Goal: Transaction & Acquisition: Purchase product/service

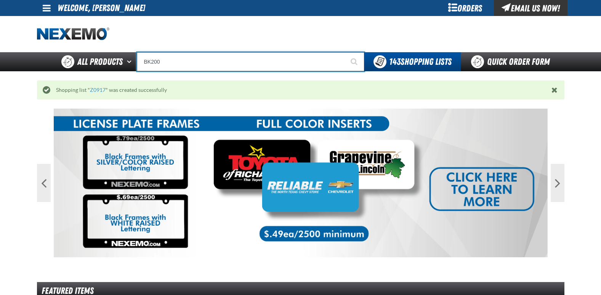
drag, startPoint x: 0, startPoint y: 0, endPoint x: 194, endPoint y: 61, distance: 203.4
click at [194, 61] on input "BK200" at bounding box center [250, 61] width 227 height 19
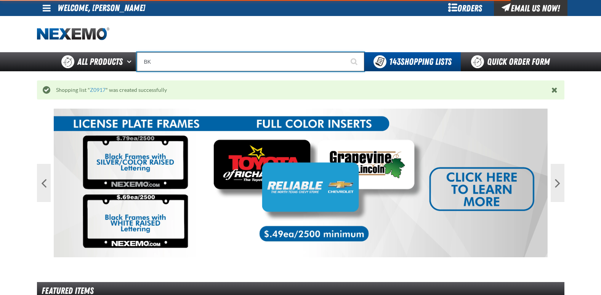
type input "B"
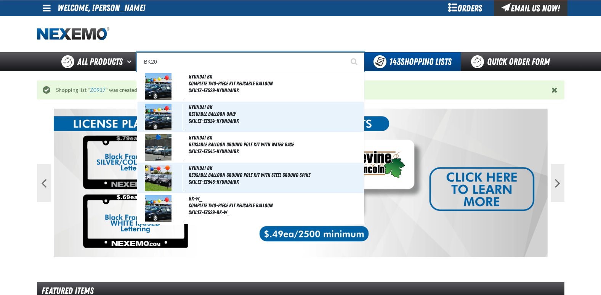
type input "BK200"
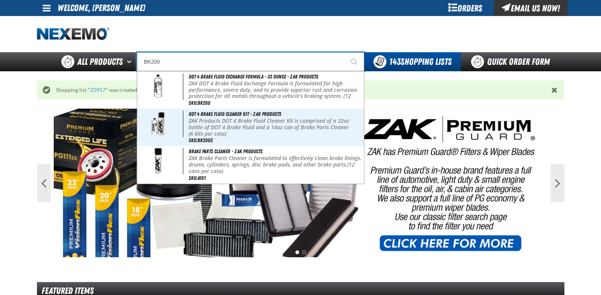
click at [345, 52] on button "Start Searching" at bounding box center [354, 61] width 19 height 19
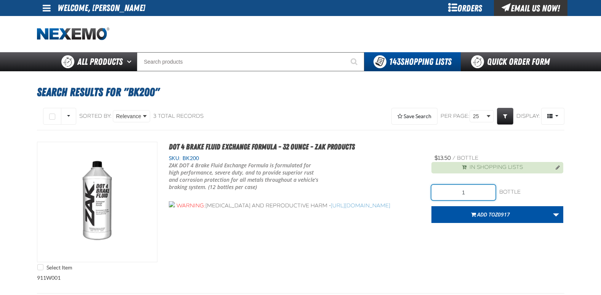
click at [467, 194] on input "1" at bounding box center [463, 192] width 64 height 15
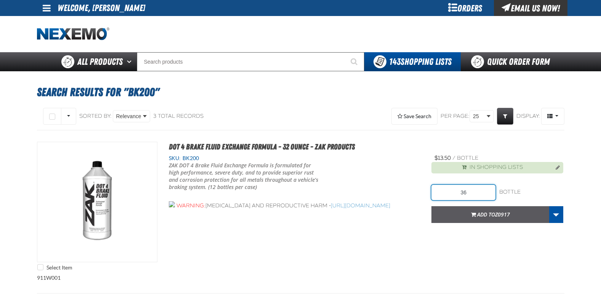
type input "36"
click at [495, 218] on button "Add to Z0917" at bounding box center [490, 214] width 118 height 17
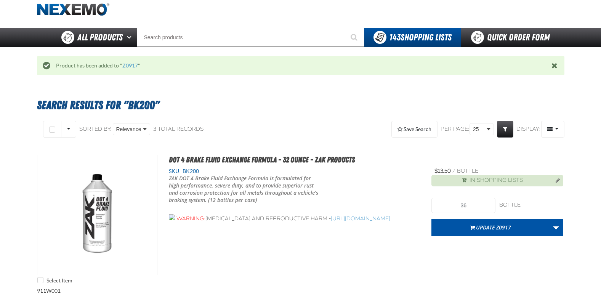
scroll to position [38, 0]
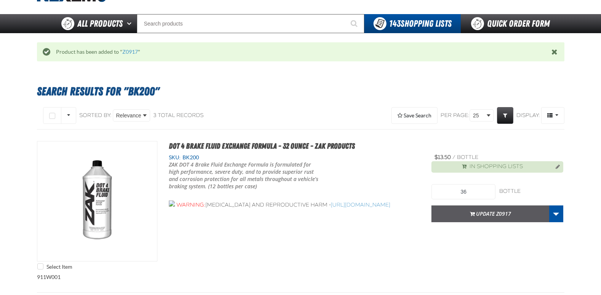
click at [498, 215] on button "Update Z0917" at bounding box center [490, 213] width 118 height 17
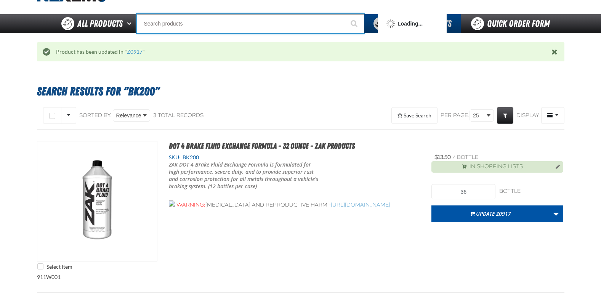
click at [209, 28] on input "Search" at bounding box center [250, 23] width 227 height 19
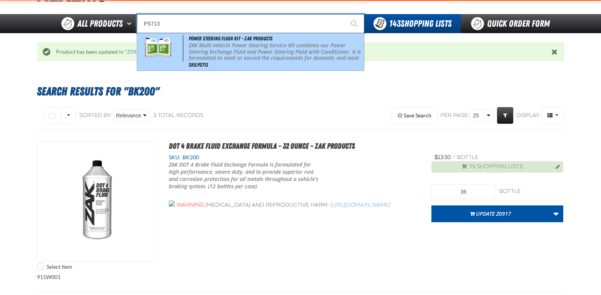
type input "Power Steering Flush Kit - ZAK Products"
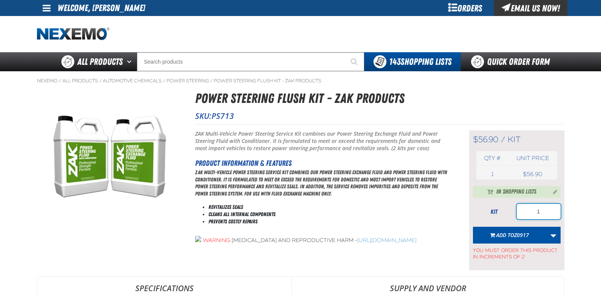
click at [540, 216] on input "1" at bounding box center [539, 211] width 44 height 15
type input "4"
click at [525, 242] on button "Add to Z0917" at bounding box center [510, 235] width 74 height 17
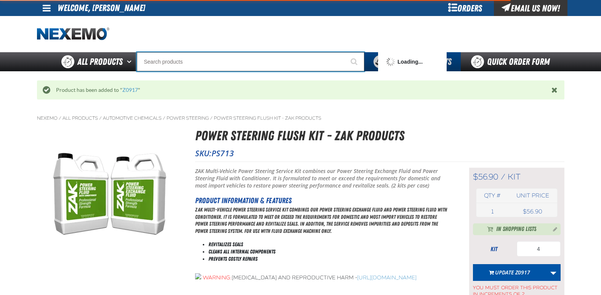
click at [183, 67] on input "Search" at bounding box center [250, 61] width 227 height 19
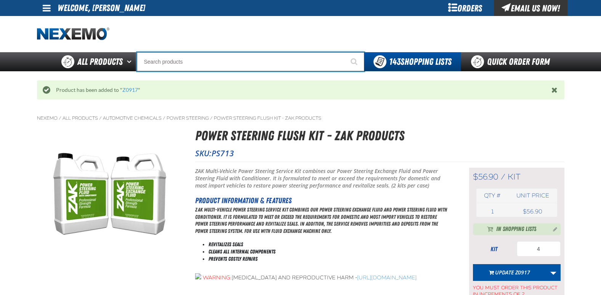
type input "C"
type input "C Alkaline Battery 1.5 Volt (12 per pack)"
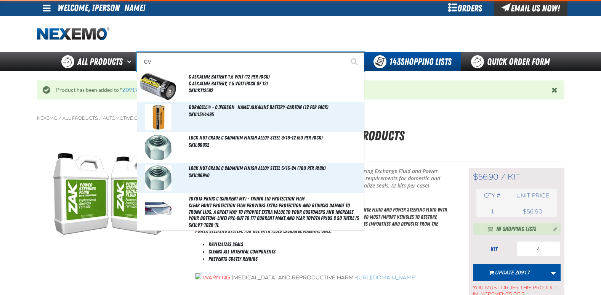
type input "CVT"
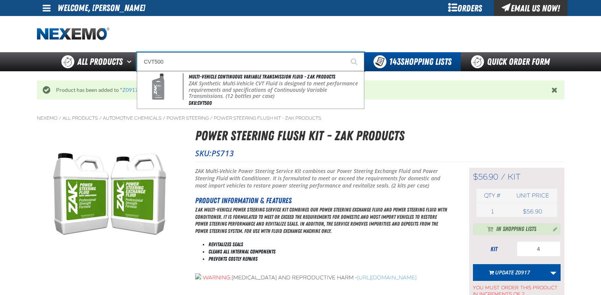
type input "CVT500"
click at [345, 52] on button "Start Searching" at bounding box center [354, 61] width 19 height 19
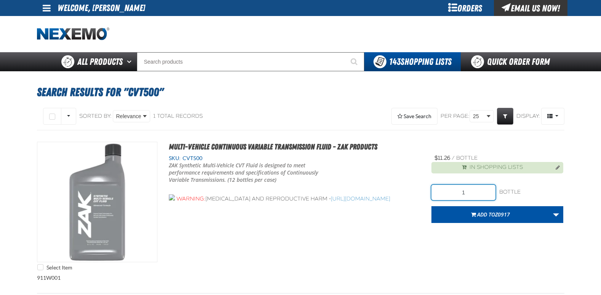
click at [477, 195] on input "1" at bounding box center [463, 192] width 64 height 15
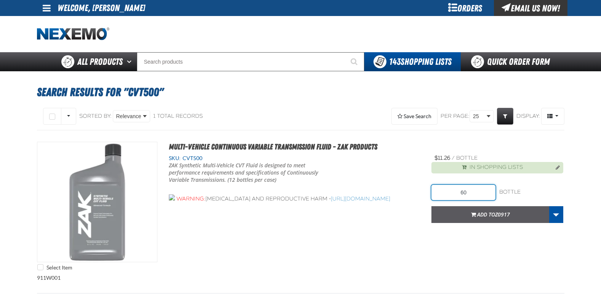
type input "60"
click at [486, 216] on span "Add to Z0917" at bounding box center [493, 214] width 33 height 7
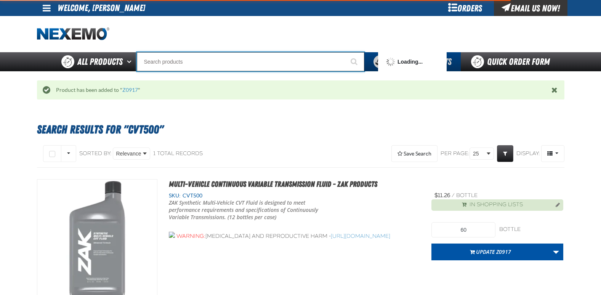
click at [179, 66] on input "Search" at bounding box center [250, 61] width 227 height 19
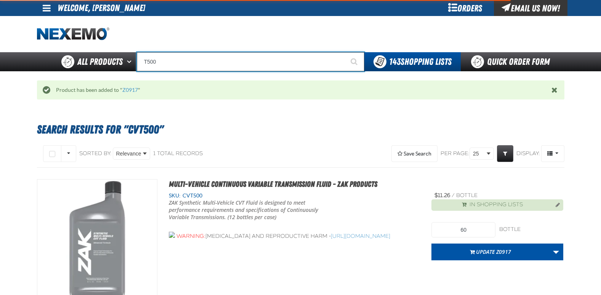
type input "T500"
click at [345, 52] on button "Start Searching" at bounding box center [354, 61] width 19 height 19
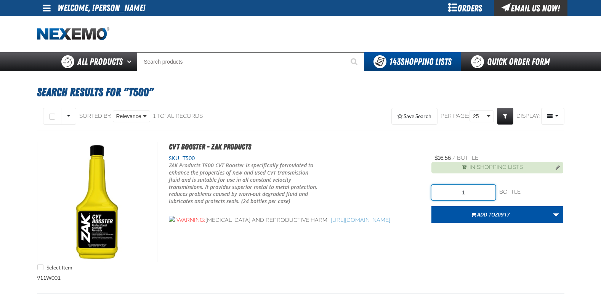
click at [473, 193] on input "1" at bounding box center [463, 192] width 64 height 15
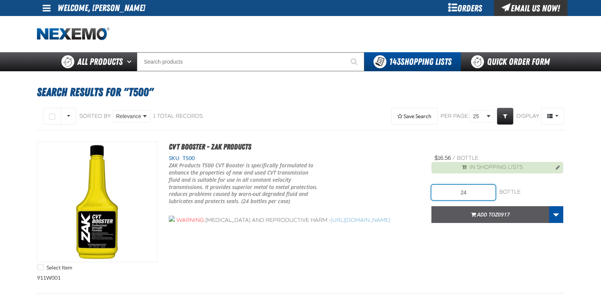
type input "24"
click at [501, 216] on span "Z0917" at bounding box center [502, 214] width 15 height 7
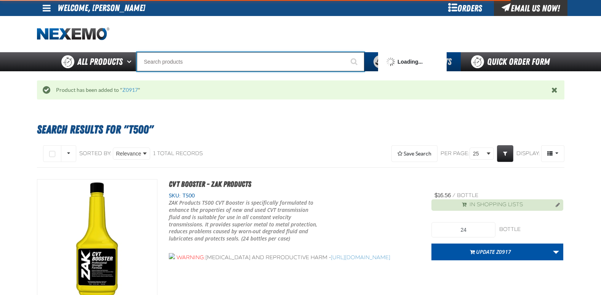
click at [184, 63] on input "Search" at bounding box center [250, 61] width 227 height 19
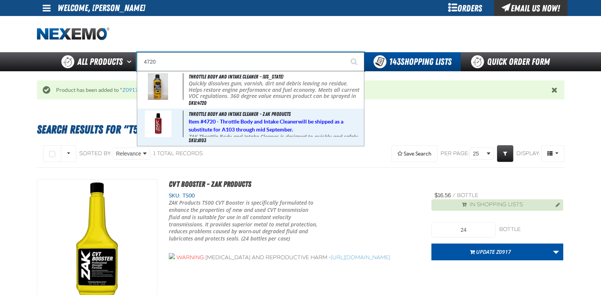
type input "4720"
click at [345, 52] on button "Start Searching" at bounding box center [354, 61] width 19 height 19
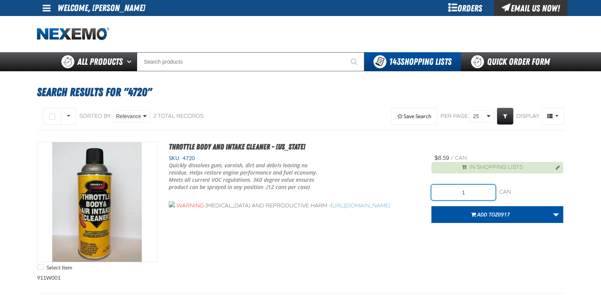
click at [471, 192] on input "1" at bounding box center [463, 192] width 64 height 15
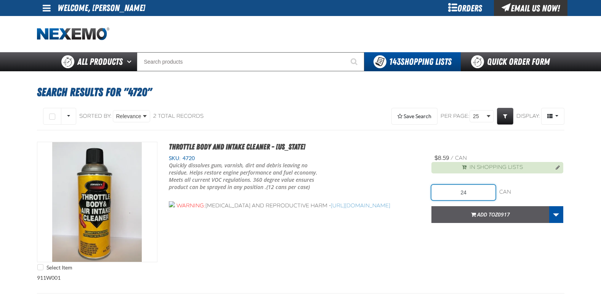
type input "24"
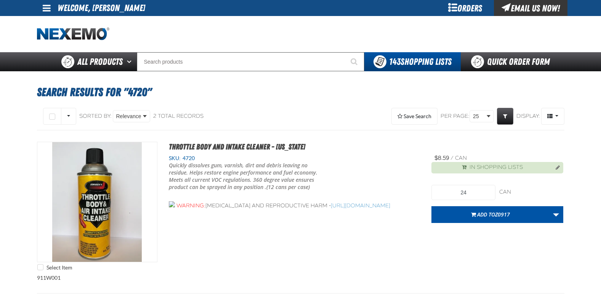
click at [497, 211] on span "Z0917" at bounding box center [502, 214] width 15 height 7
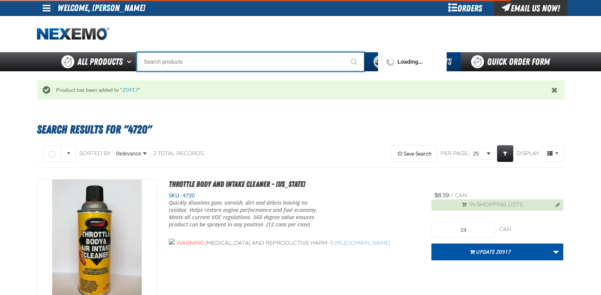
click at [208, 65] on input "Search" at bounding box center [250, 61] width 227 height 19
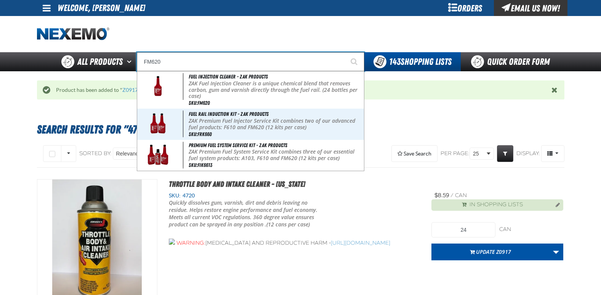
type input "FM620"
click at [345, 52] on button "Start Searching" at bounding box center [354, 61] width 19 height 19
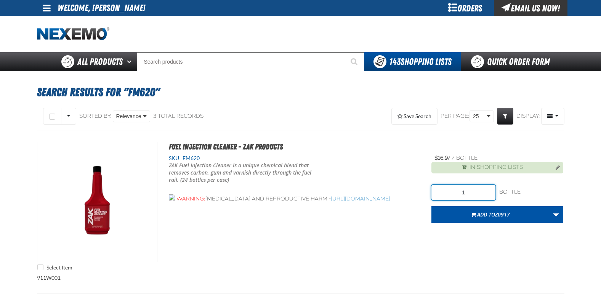
click at [472, 194] on input "1" at bounding box center [463, 192] width 64 height 15
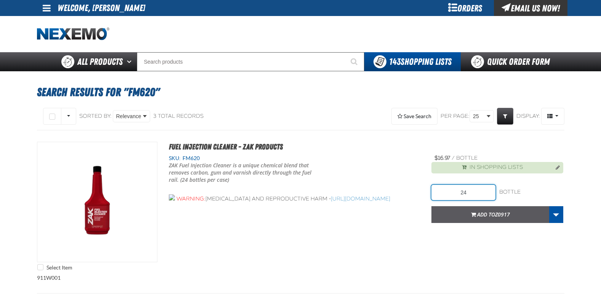
type input "24"
click at [487, 215] on span "Add to Z0917" at bounding box center [493, 214] width 33 height 7
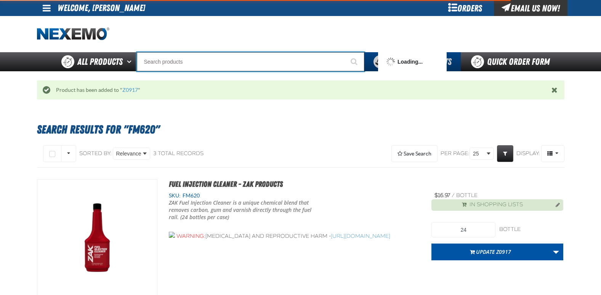
click at [186, 62] on input "Search" at bounding box center [250, 61] width 227 height 19
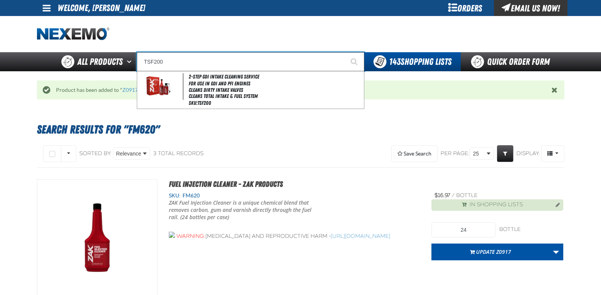
type input "TSF200"
click at [345, 52] on button "Start Searching" at bounding box center [354, 61] width 19 height 19
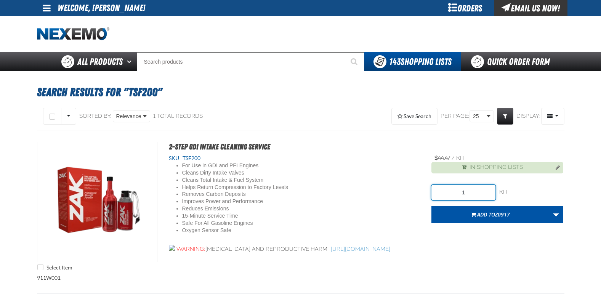
click at [467, 193] on input "1" at bounding box center [463, 192] width 64 height 15
type input "24"
click at [489, 209] on button "Add to Z0917" at bounding box center [490, 214] width 118 height 17
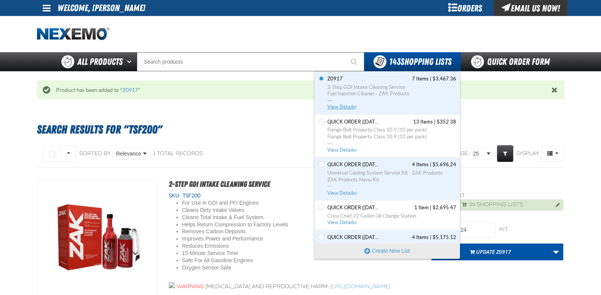
click at [347, 106] on span "View Details" at bounding box center [342, 107] width 31 height 6
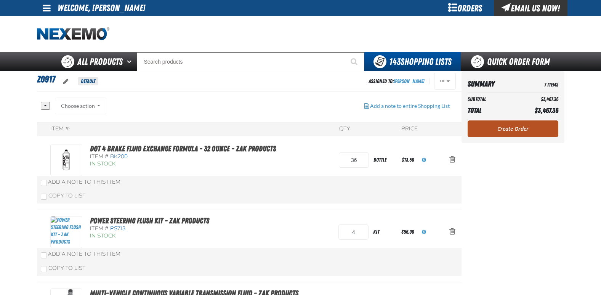
click at [505, 130] on link "Create Order" at bounding box center [513, 128] width 91 height 17
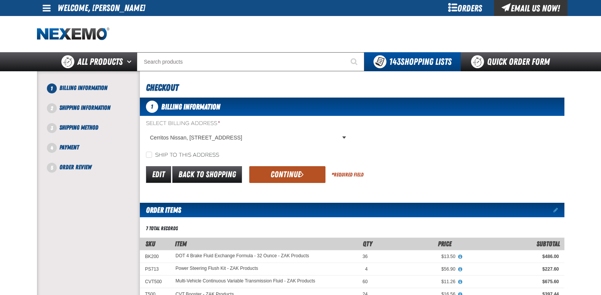
click at [288, 175] on button "Continue" at bounding box center [287, 174] width 76 height 17
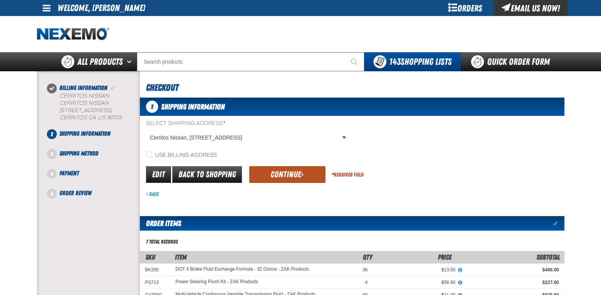
click at [279, 173] on button "Continue" at bounding box center [287, 174] width 76 height 17
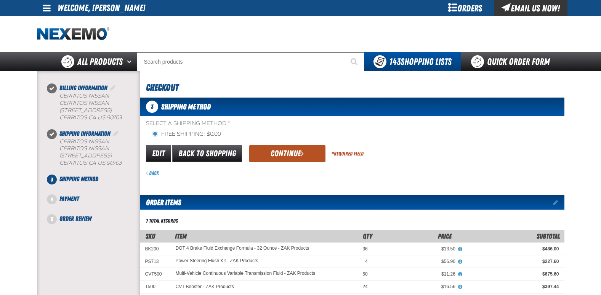
click at [283, 157] on button "Continue" at bounding box center [287, 153] width 76 height 17
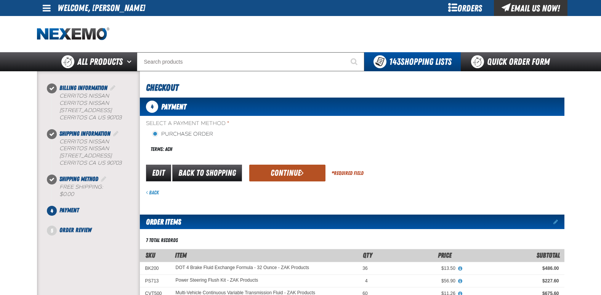
click at [277, 174] on button "Continue" at bounding box center [287, 173] width 76 height 17
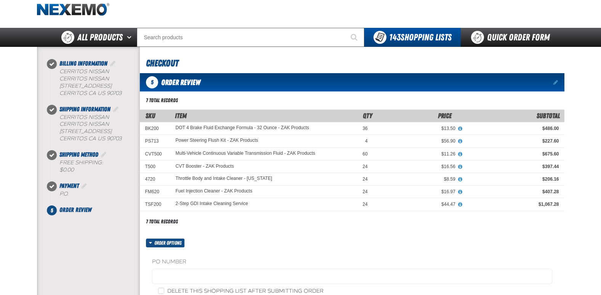
scroll to position [38, 0]
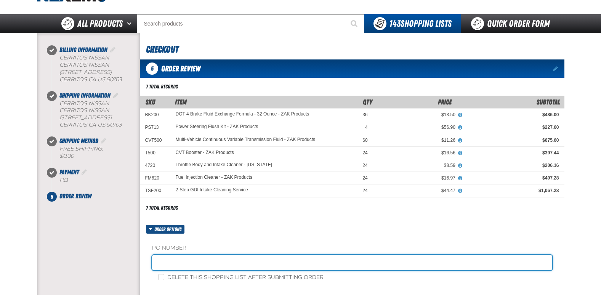
click at [183, 261] on input "text" at bounding box center [352, 262] width 400 height 15
type input "Z0918"
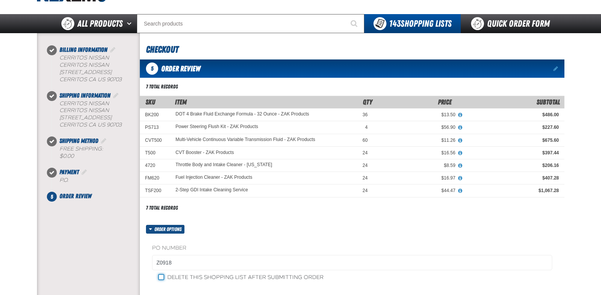
click at [162, 274] on input "Delete this shopping list after submitting order" at bounding box center [161, 277] width 6 height 6
checkbox input "true"
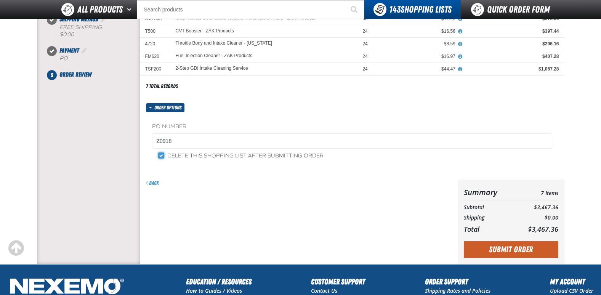
scroll to position [152, 0]
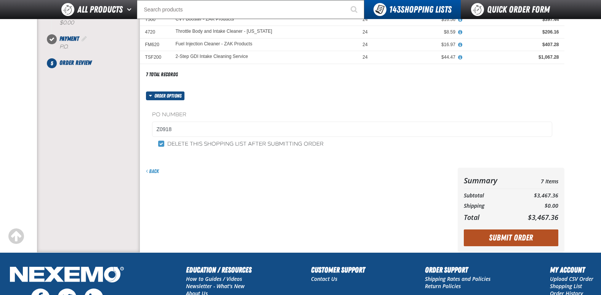
click at [495, 235] on button "Submit Order" at bounding box center [511, 237] width 95 height 17
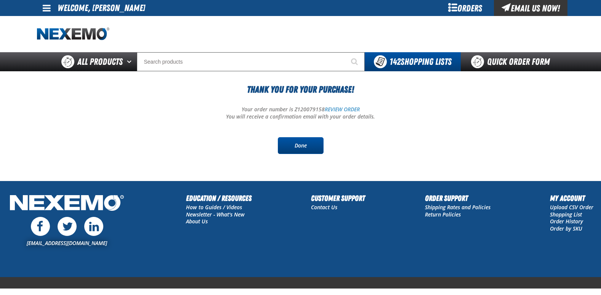
click at [310, 150] on link "Done" at bounding box center [301, 145] width 46 height 17
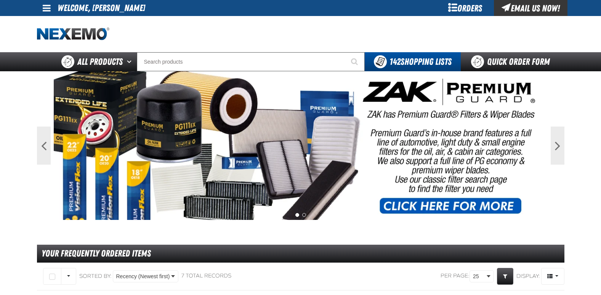
click at [464, 9] on div "Orders" at bounding box center [465, 8] width 57 height 16
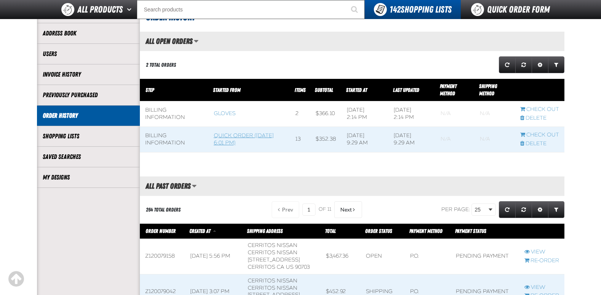
scroll to position [114, 0]
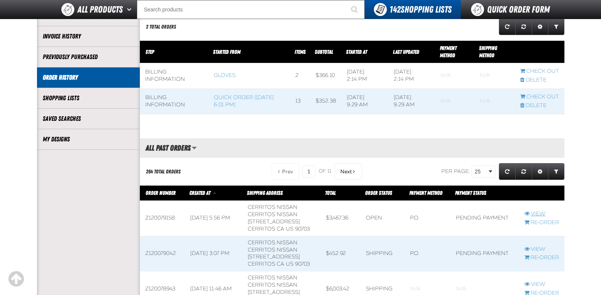
click at [537, 211] on link "View" at bounding box center [541, 213] width 35 height 7
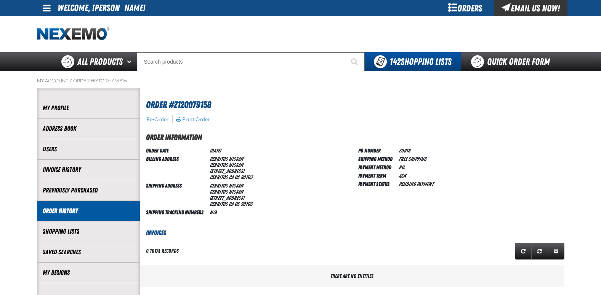
scroll to position [0, 0]
